Goal: Task Accomplishment & Management: Manage account settings

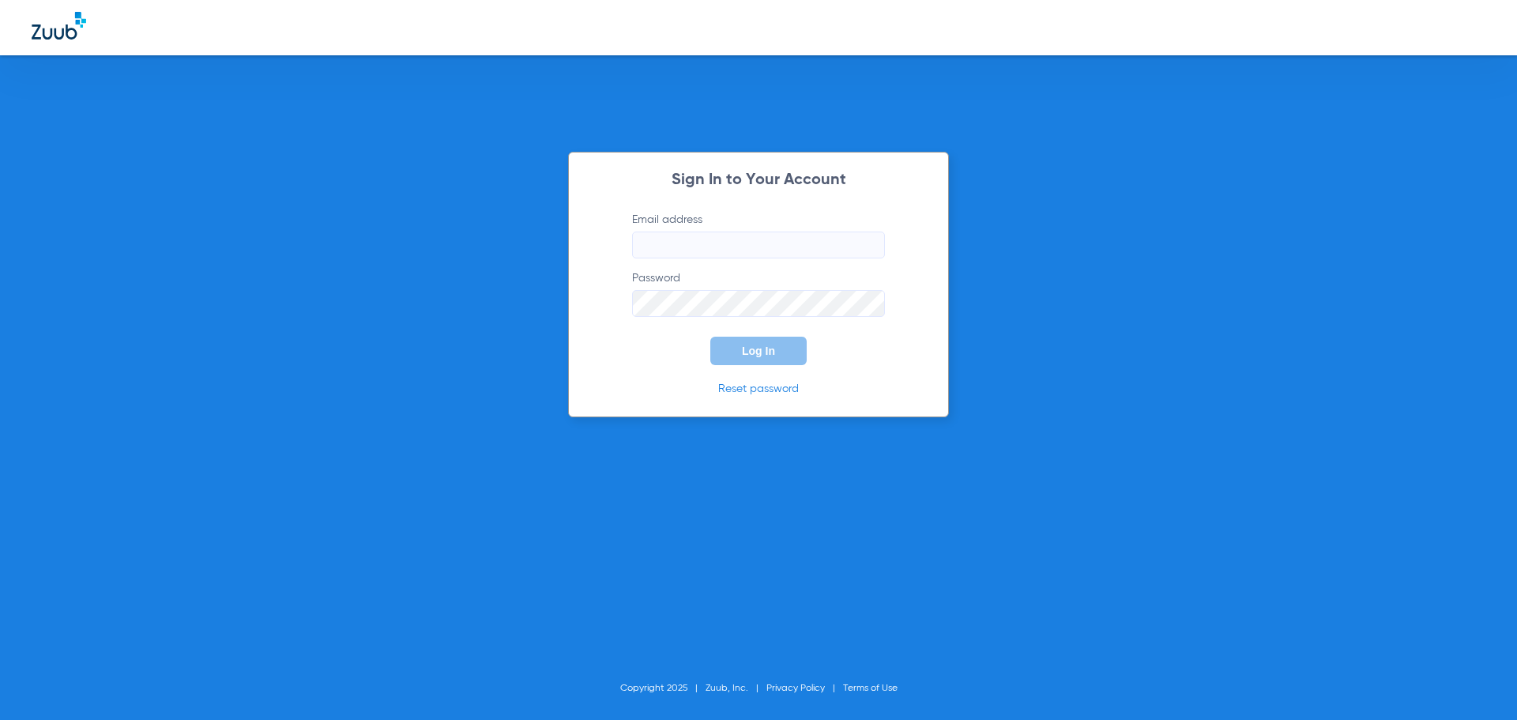
click at [787, 258] on input "Email address" at bounding box center [758, 245] width 253 height 27
click at [710, 337] on button "Log In" at bounding box center [758, 351] width 96 height 28
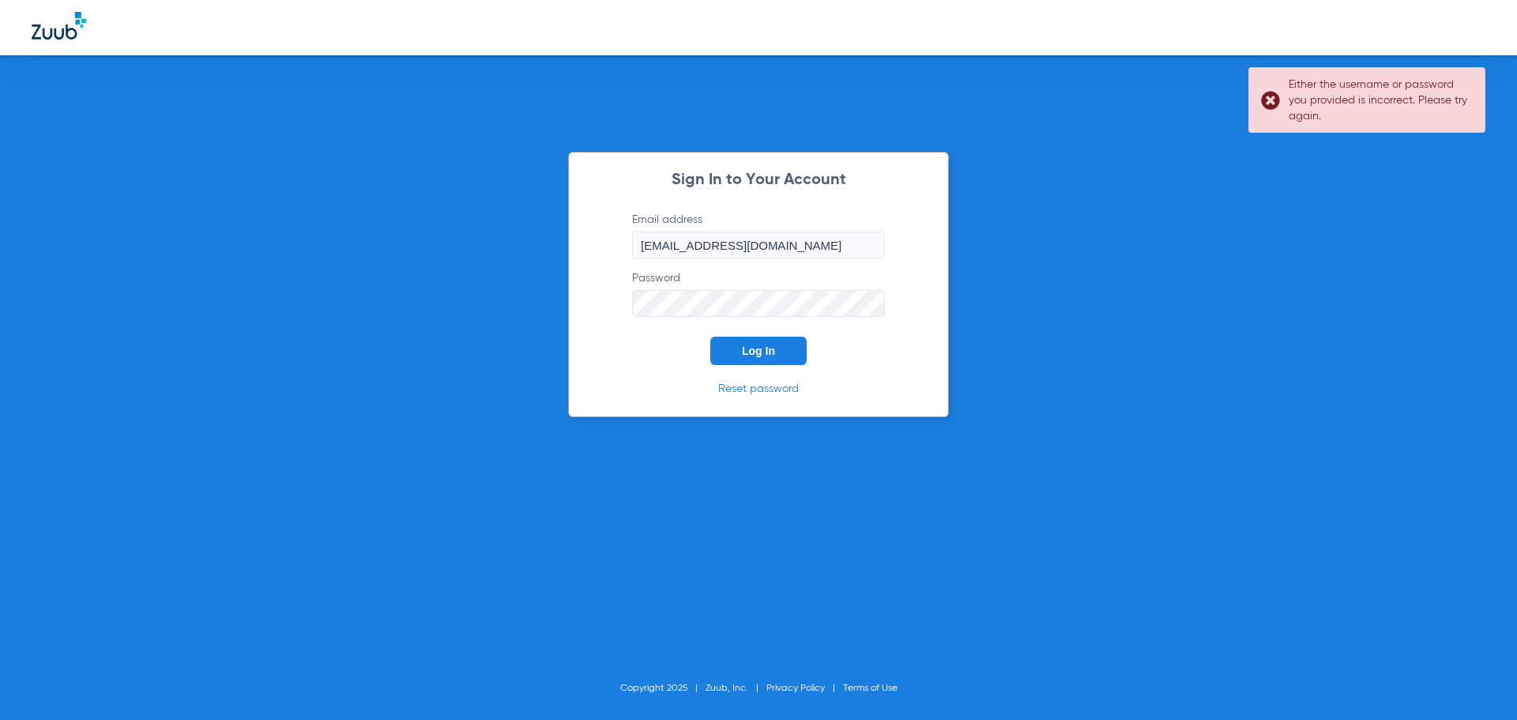
click at [713, 250] on input "[EMAIL_ADDRESS][DOMAIN_NAME]" at bounding box center [758, 245] width 253 height 27
type input "[EMAIL_ADDRESS][DOMAIN_NAME]"
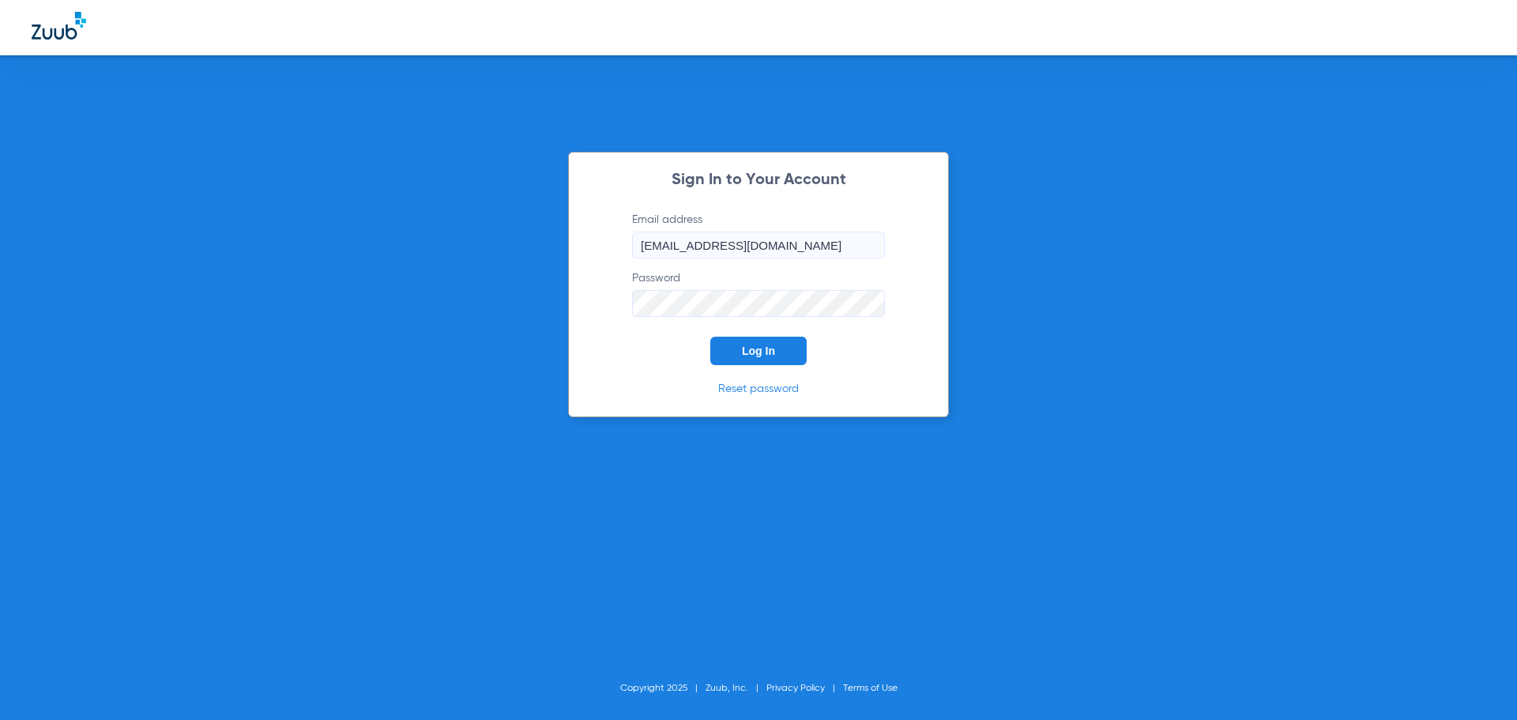
click at [745, 343] on button "Log In" at bounding box center [758, 351] width 96 height 28
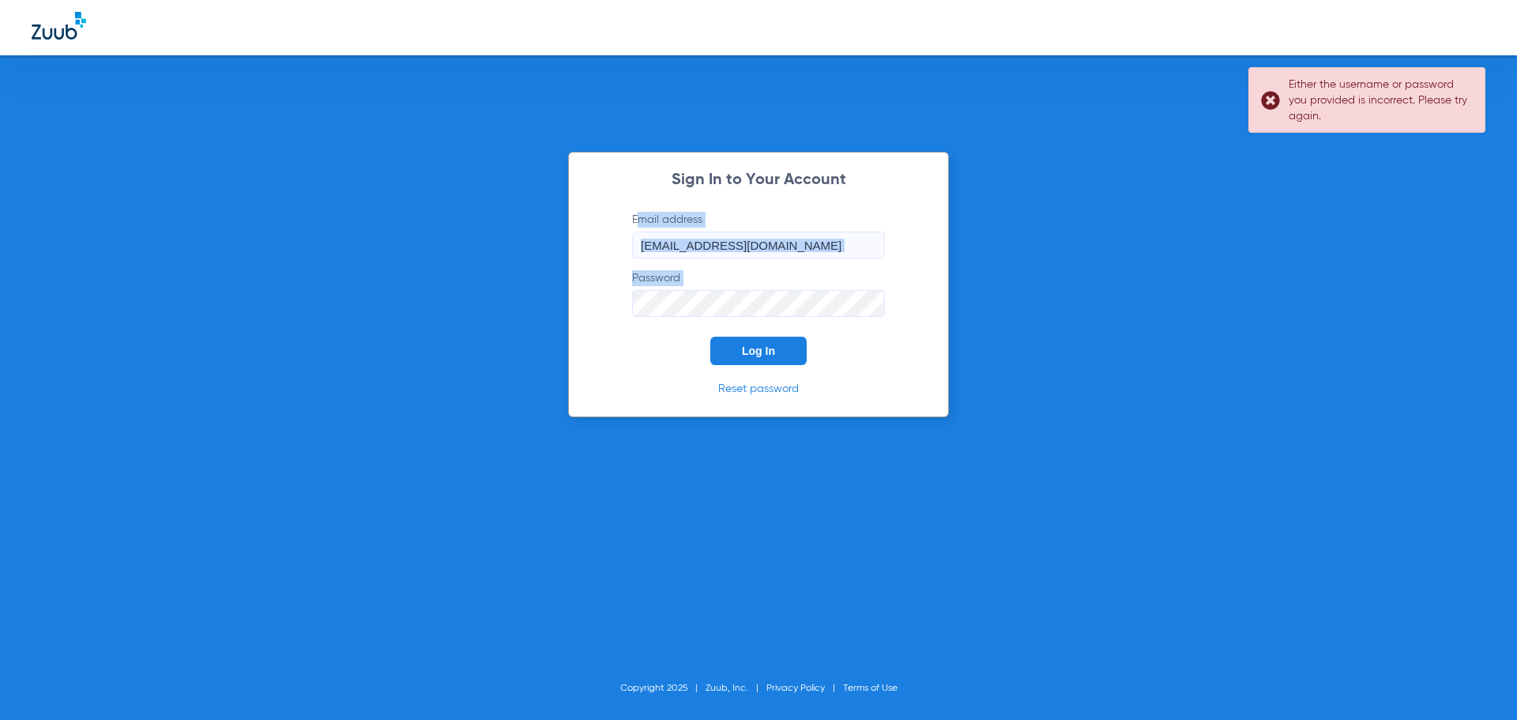
drag, startPoint x: 744, startPoint y: 317, endPoint x: 453, endPoint y: 307, distance: 291.0
click at [453, 307] on div "Sign In to Your Account Email address [EMAIL_ADDRESS][DOMAIN_NAME] Password Log…" at bounding box center [758, 360] width 1517 height 720
click at [733, 317] on form "Email address [EMAIL_ADDRESS][DOMAIN_NAME] Password Log In" at bounding box center [758, 288] width 300 height 153
click at [534, 313] on div "Sign In to Your Account Email address [EMAIL_ADDRESS][DOMAIN_NAME] Password Log…" at bounding box center [758, 360] width 1517 height 720
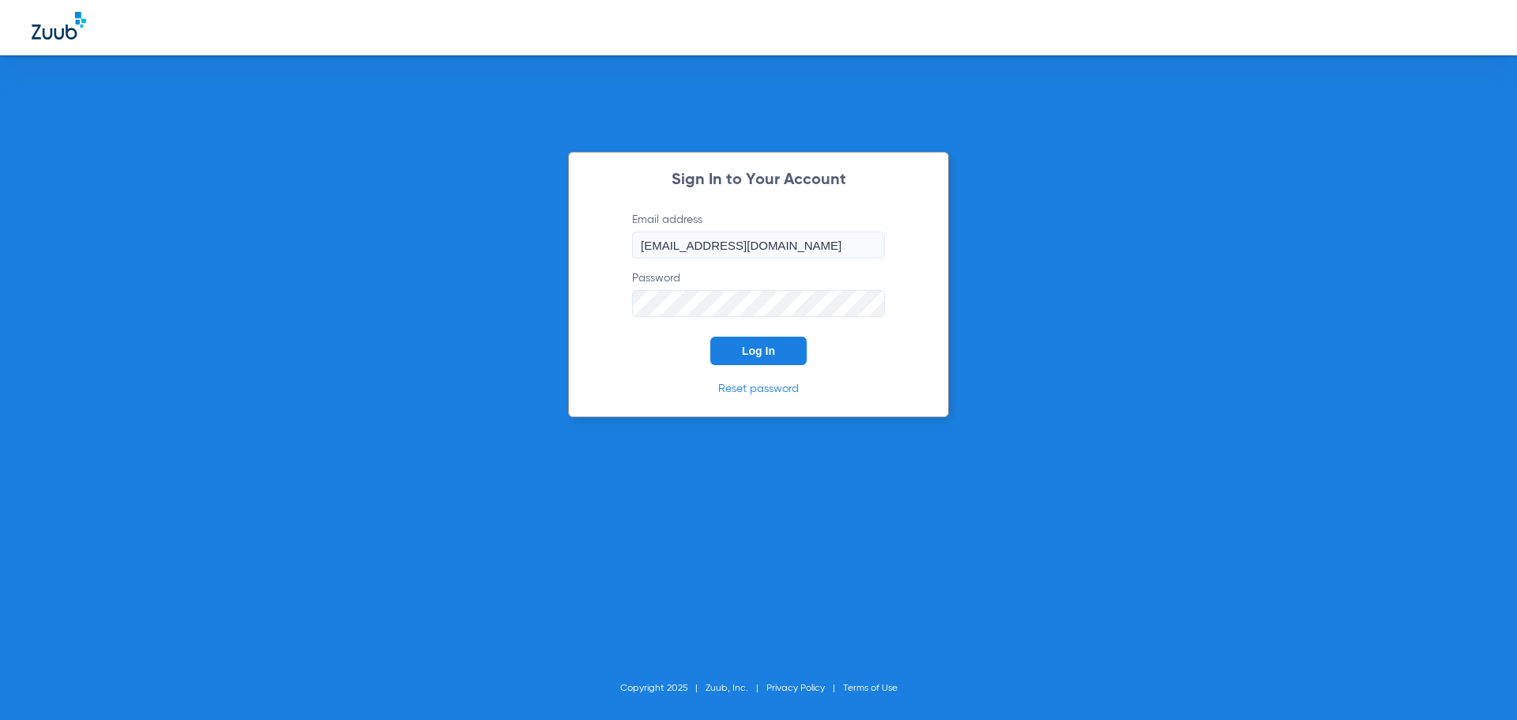
click at [710, 337] on button "Log In" at bounding box center [758, 351] width 96 height 28
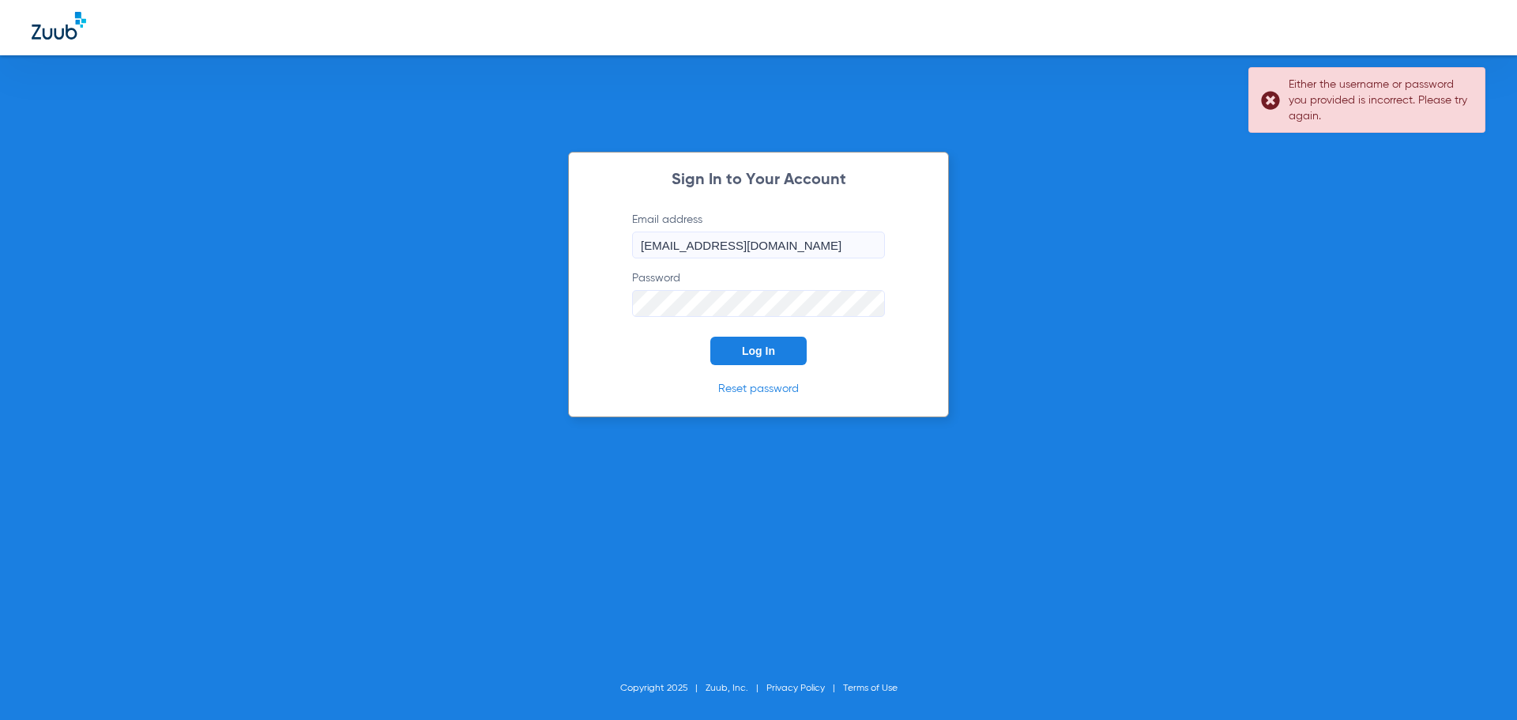
click at [591, 317] on div "Sign In to Your Account Email address [EMAIL_ADDRESS][DOMAIN_NAME] Password Log…" at bounding box center [758, 285] width 381 height 266
click at [710, 337] on button "Log In" at bounding box center [758, 351] width 96 height 28
click at [485, 311] on div "Sign In to Your Account Email address [EMAIL_ADDRESS][DOMAIN_NAME] Password Log…" at bounding box center [758, 360] width 1517 height 720
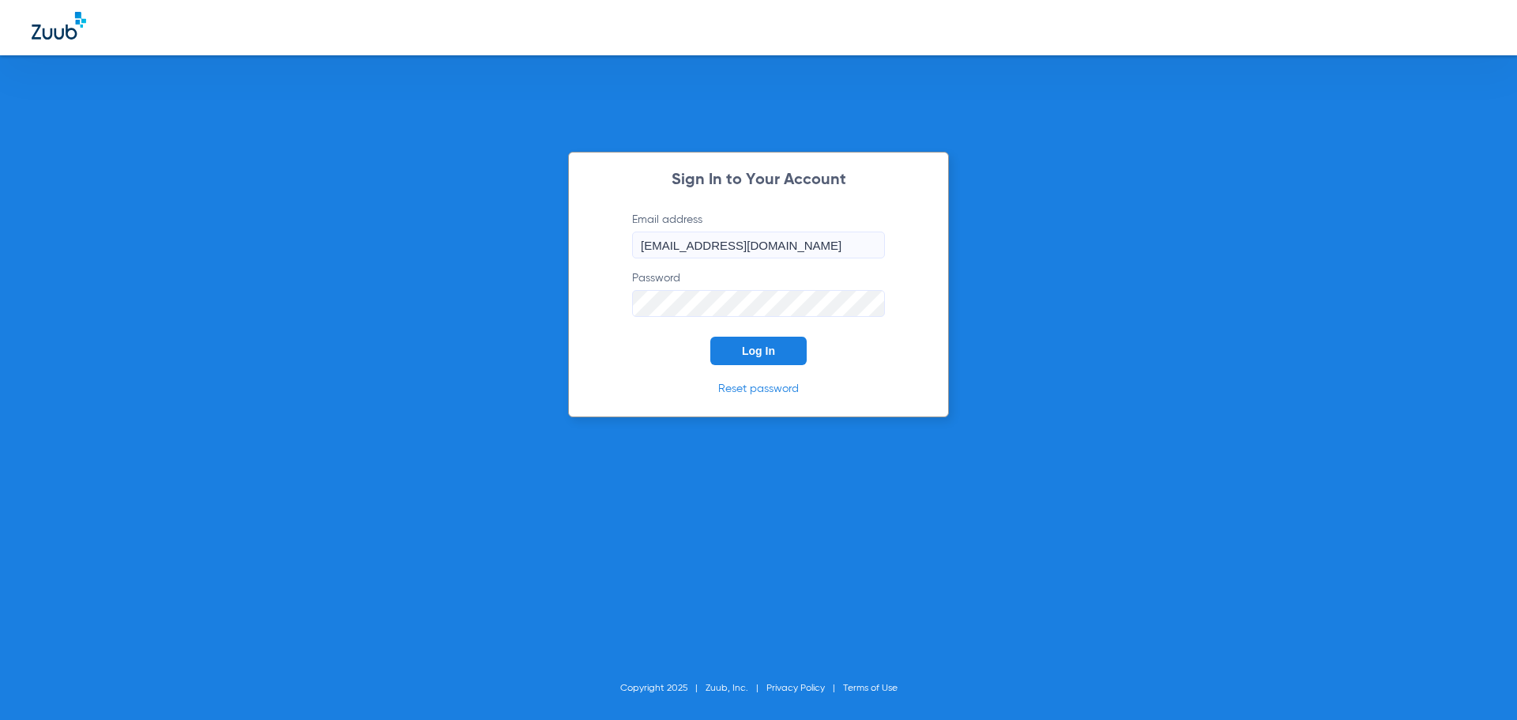
click at [710, 337] on button "Log In" at bounding box center [758, 351] width 96 height 28
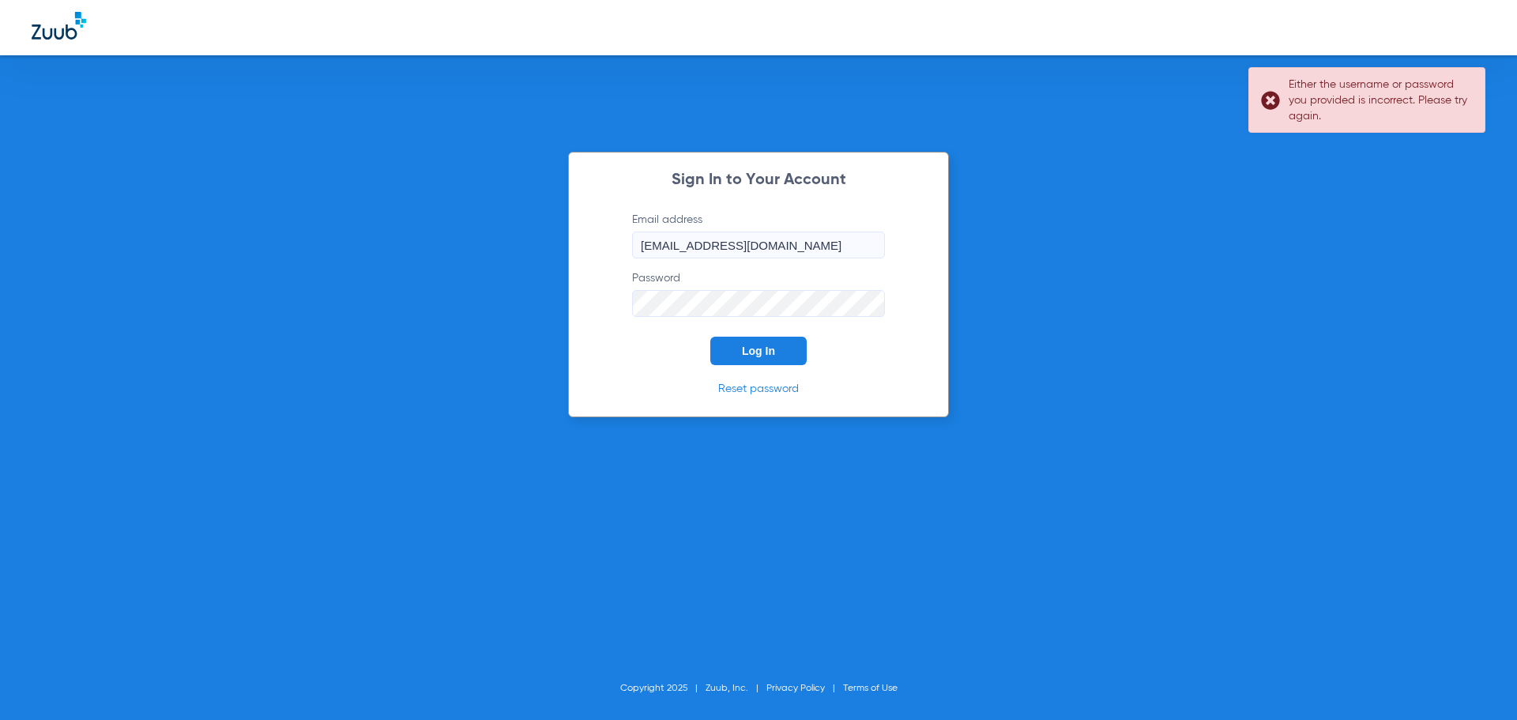
click at [479, 299] on div "Sign In to Your Account Email address [EMAIL_ADDRESS][DOMAIN_NAME] Password Log…" at bounding box center [758, 360] width 1517 height 720
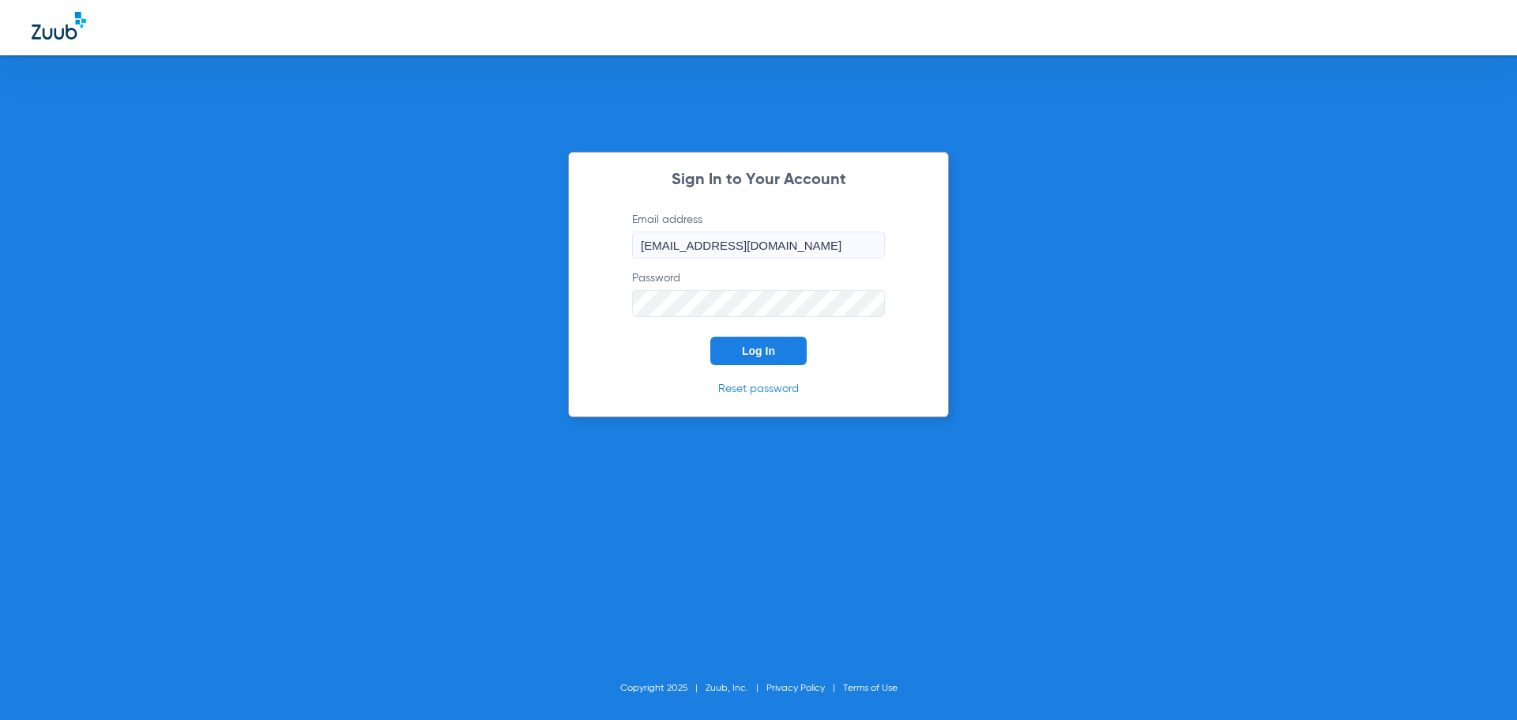
click at [710, 337] on button "Log In" at bounding box center [758, 351] width 96 height 28
